Goal: Task Accomplishment & Management: Complete application form

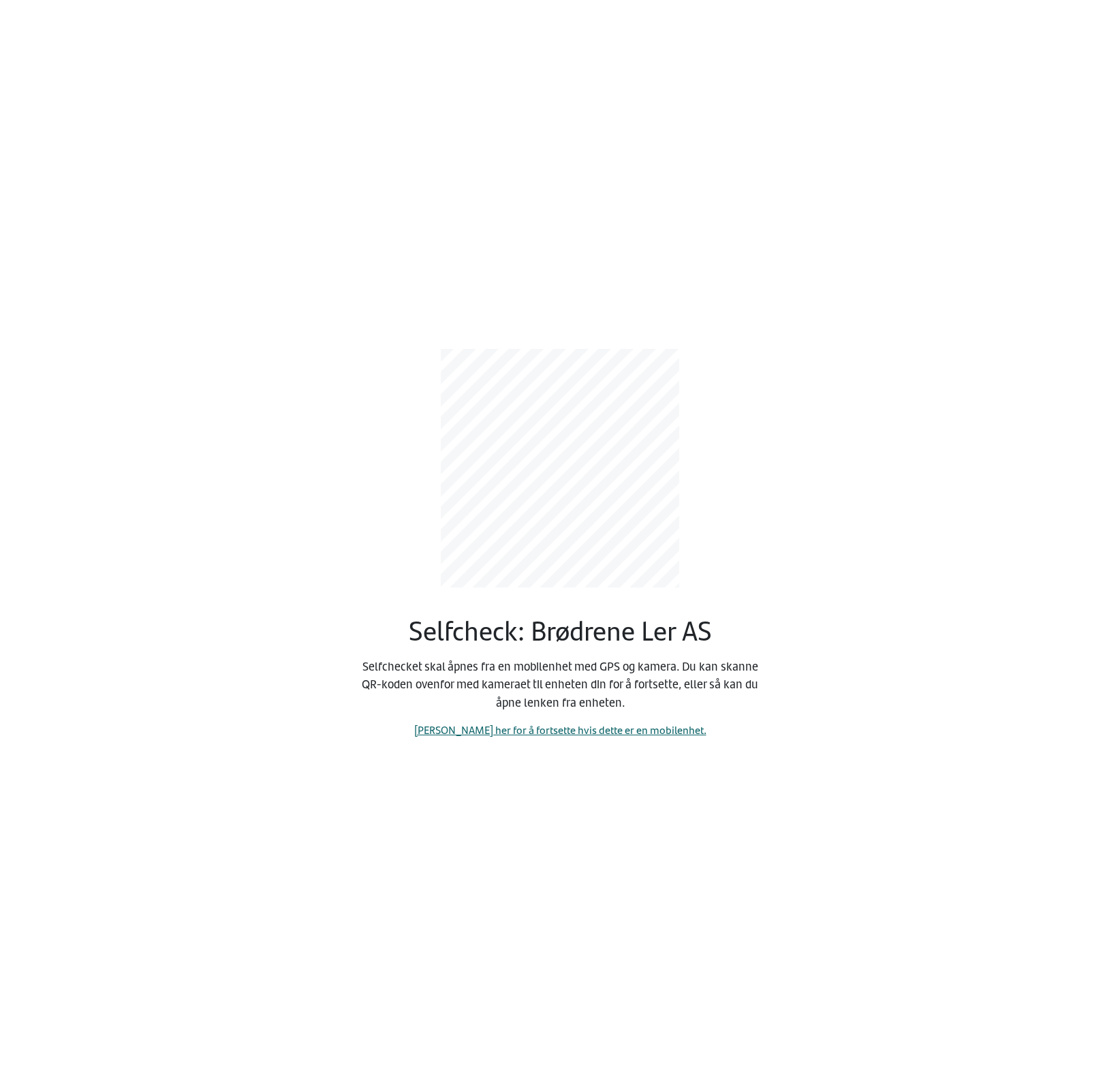
click at [575, 725] on link "[PERSON_NAME] her for å fortsette hvis dette er en mobilenhet." at bounding box center [560, 729] width 292 height 15
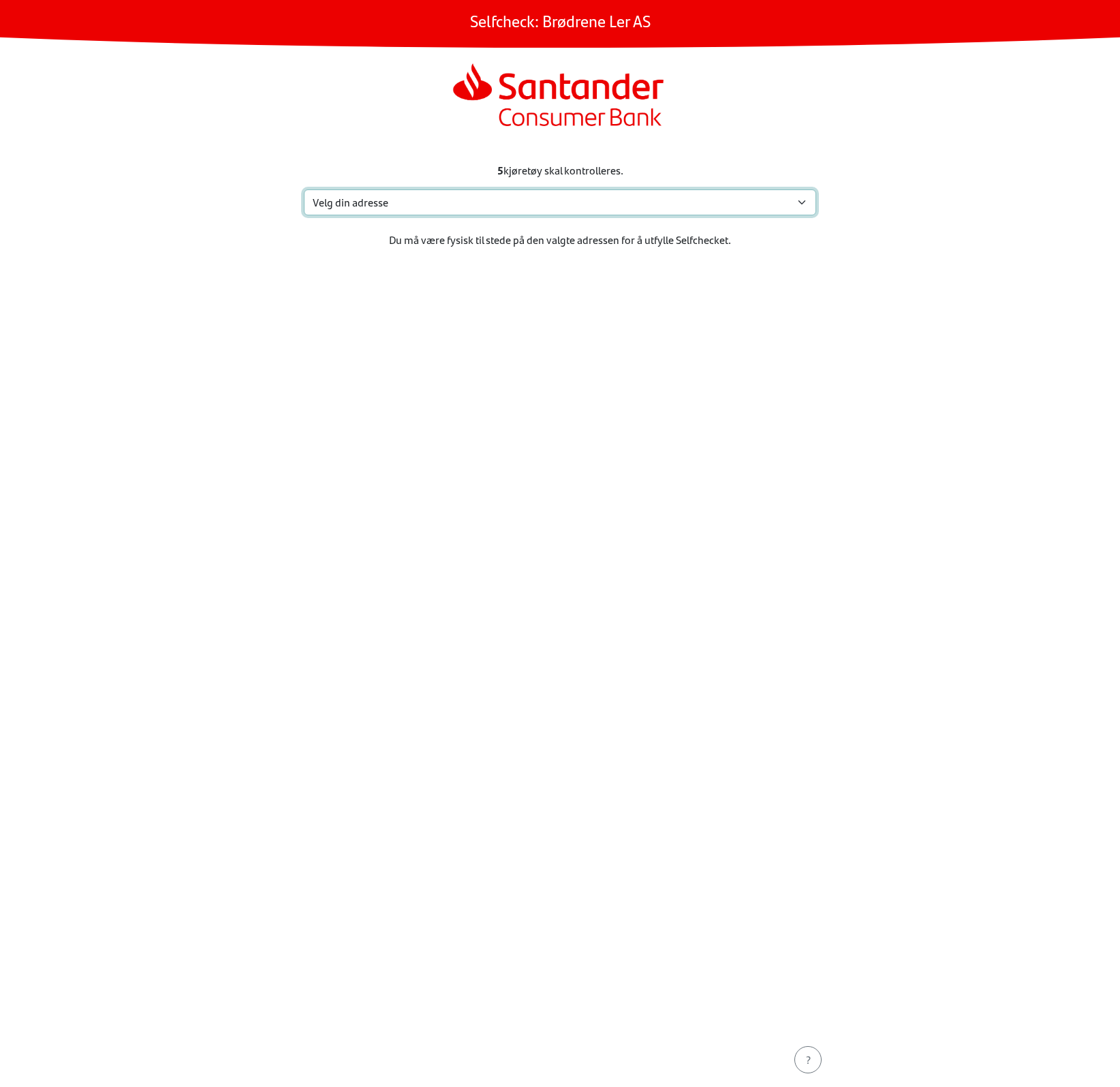
click at [524, 209] on select "Velg din adresse [STREET_ADDRESS] Min adresse mangler" at bounding box center [560, 202] width 513 height 26
select select "836"
click at [304, 190] on select "Velg din adresse [STREET_ADDRESS] Min adresse mangler" at bounding box center [560, 202] width 513 height 26
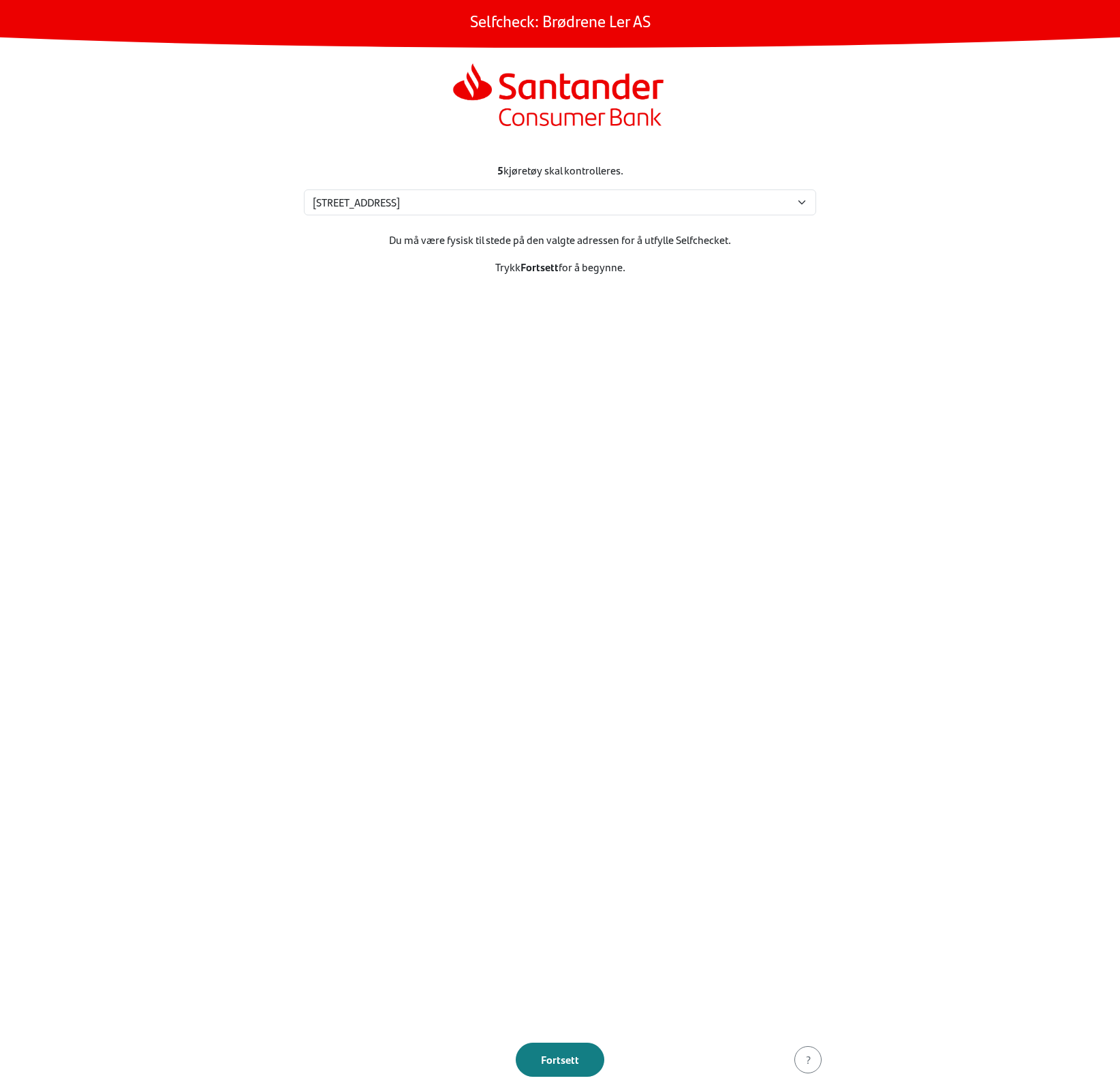
click at [616, 754] on section "5 kjøretøy skal kontrolleres. Velg din adresse [STREET_ADDRESS] Min adresse man…" at bounding box center [560, 589] width 545 height 887
click at [573, 1069] on button "Fortsett" at bounding box center [560, 1059] width 89 height 34
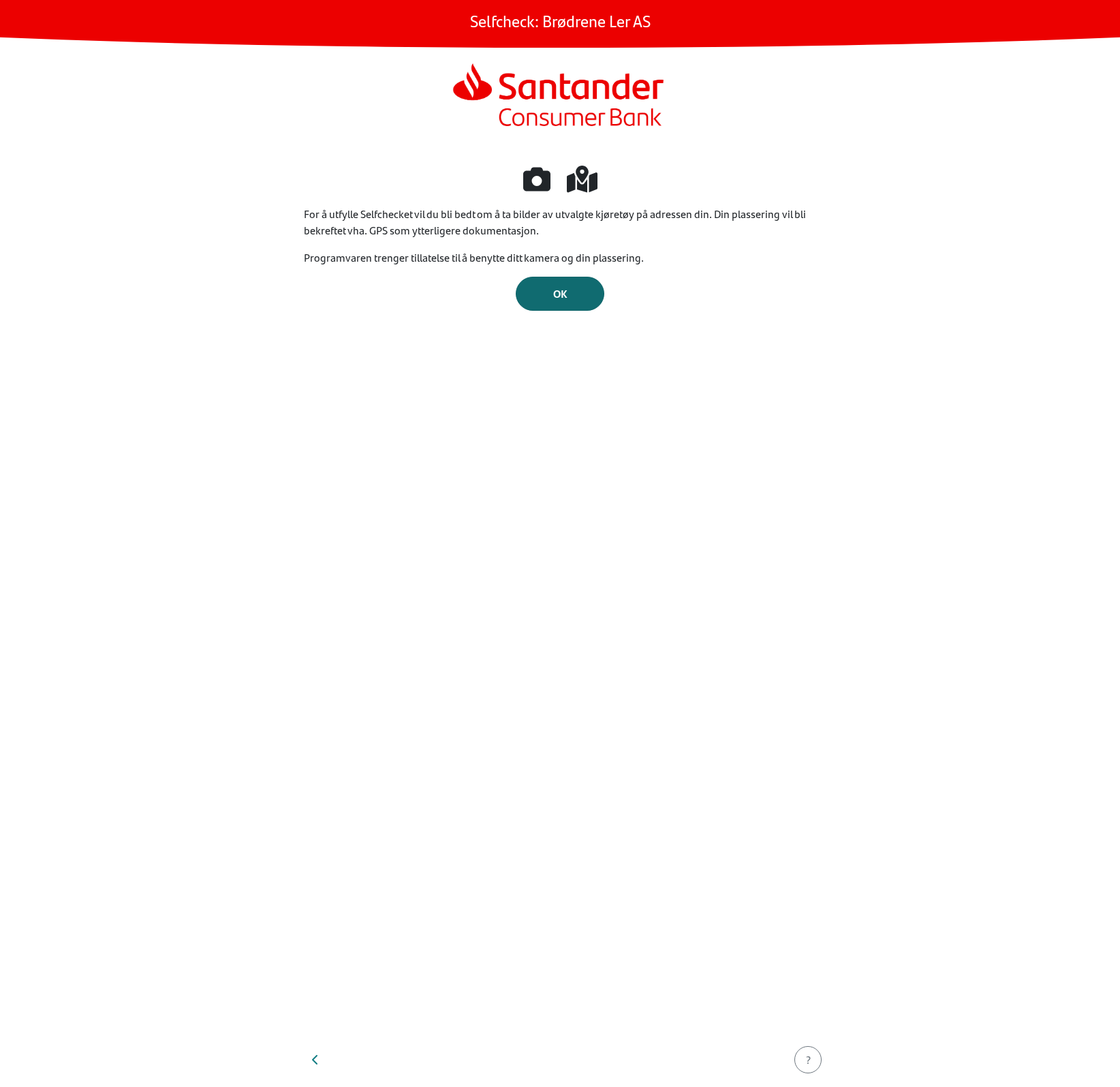
click at [564, 294] on span "OK" at bounding box center [560, 293] width 15 height 15
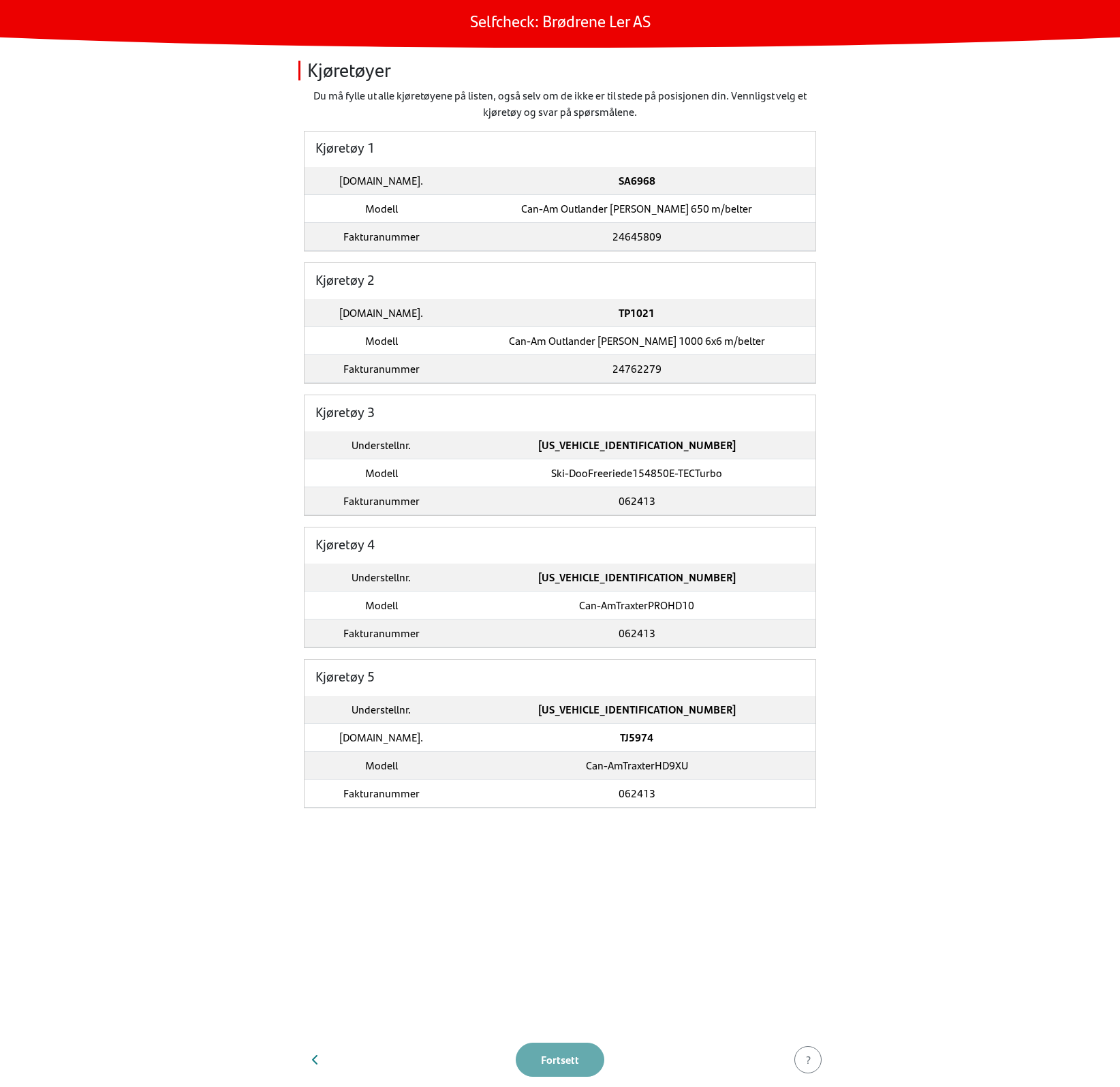
click at [536, 855] on section "Du må fylle ut alle kjøretøyene på listen, også selv om de ikke er til stede på…" at bounding box center [560, 559] width 545 height 945
click at [382, 701] on td "Understellnr." at bounding box center [381, 709] width 154 height 28
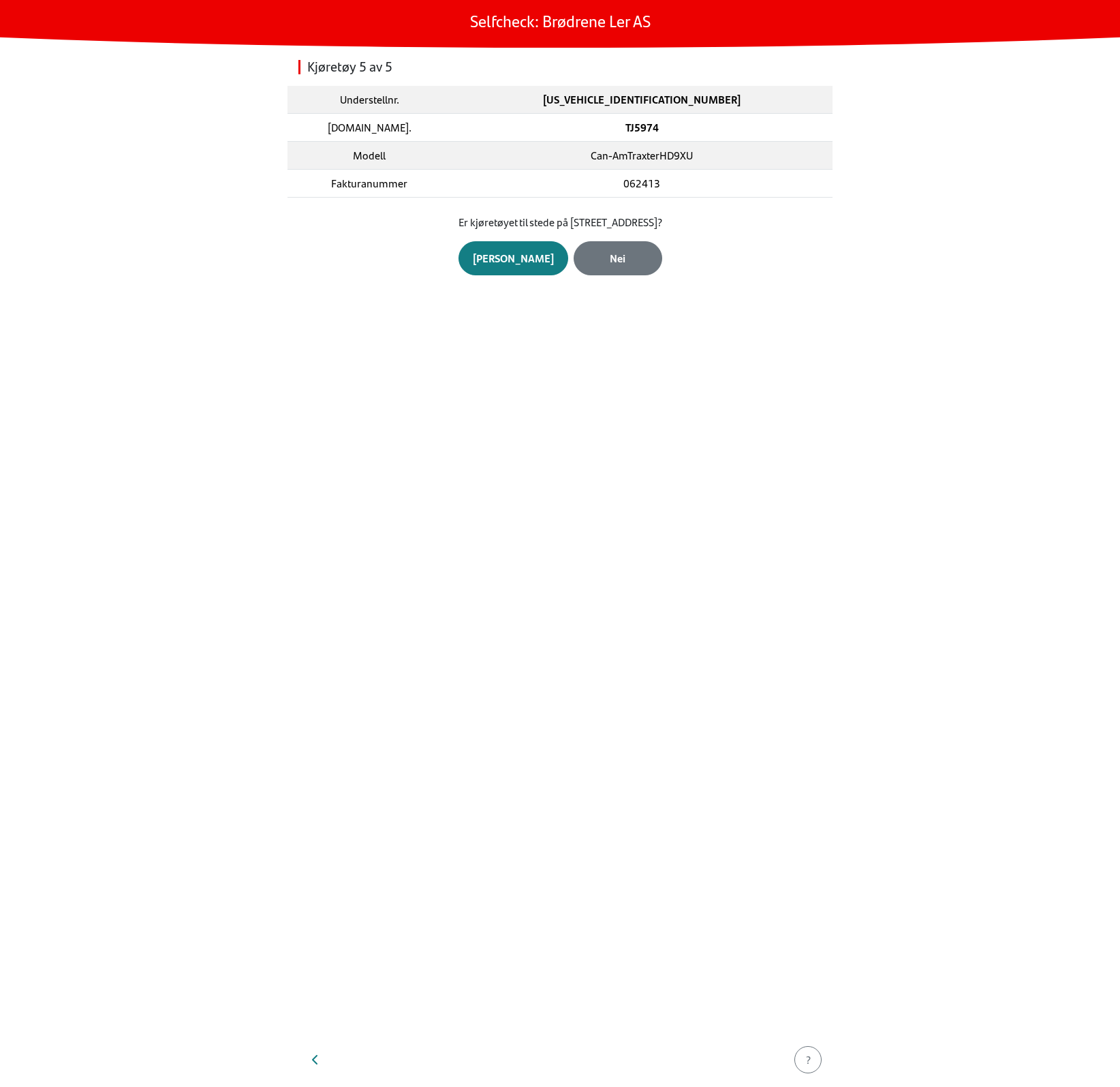
click at [423, 485] on div "Kjøretøy 5 av 5 Understellnr. [US_VEHICLE_IDENTIFICATION_NUMBER] [DOMAIN_NAME].…" at bounding box center [560, 540] width 545 height 984
click at [447, 504] on div "Kjøretøy 5 av 5 Understellnr. [US_VEHICLE_IDENTIFICATION_NUMBER] [DOMAIN_NAME].…" at bounding box center [560, 540] width 545 height 984
click at [477, 1086] on html "Selfcheck: Brødrene Ler AS Kjøretøy 5 av 5 Understellnr. [US_VEHICLE_IDENTIFICA…" at bounding box center [560, 544] width 1120 height 1087
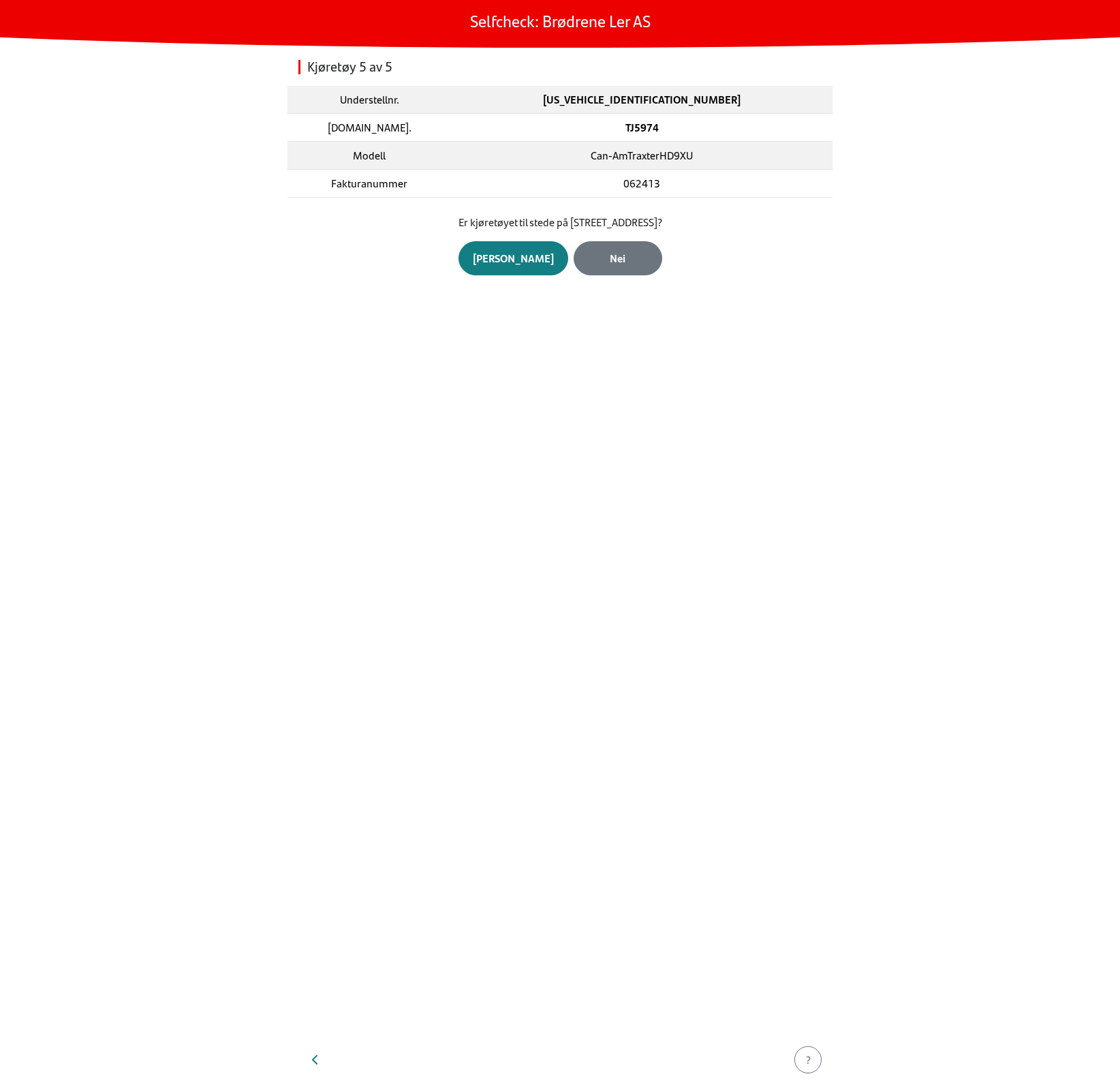
click at [553, 475] on div "Kjøretøy 5 av 5 Understellnr. [US_VEHICLE_IDENTIFICATION_NUMBER] [DOMAIN_NAME].…" at bounding box center [560, 540] width 545 height 984
